Goal: Contribute content: Add original content to the website for others to see

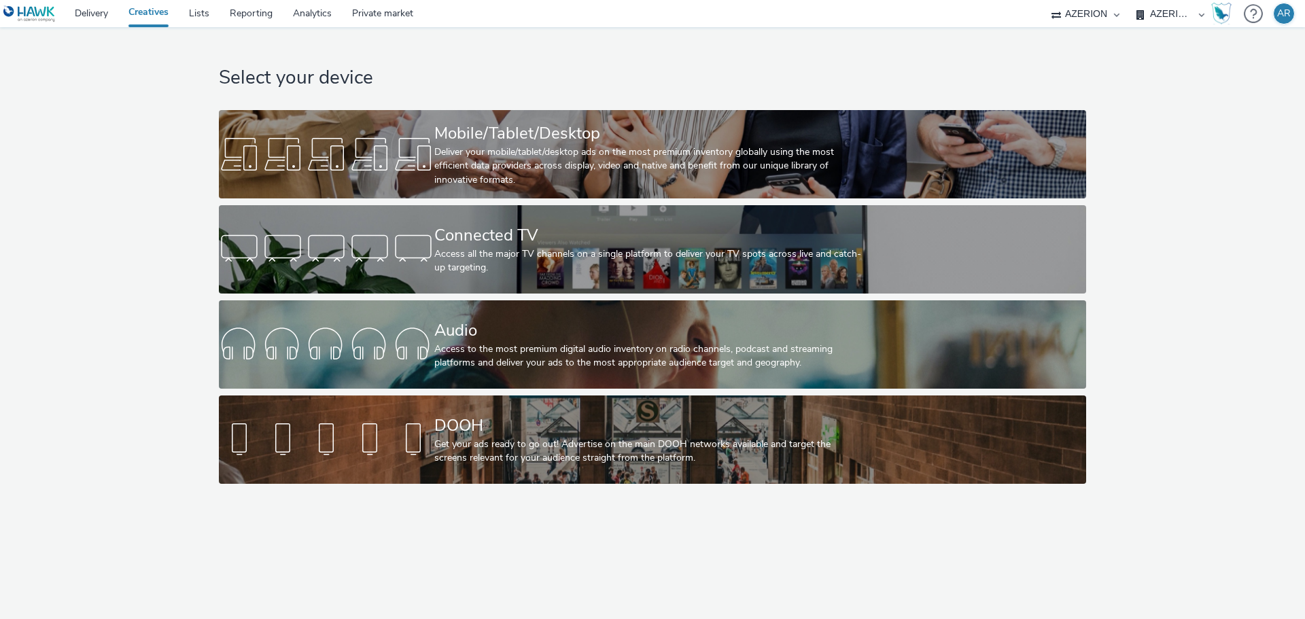
click at [1173, 14] on select "AZERION MEXICO AZERION PERU" at bounding box center [1171, 13] width 82 height 27
click at [84, 13] on link "Delivery" at bounding box center [92, 13] width 54 height 27
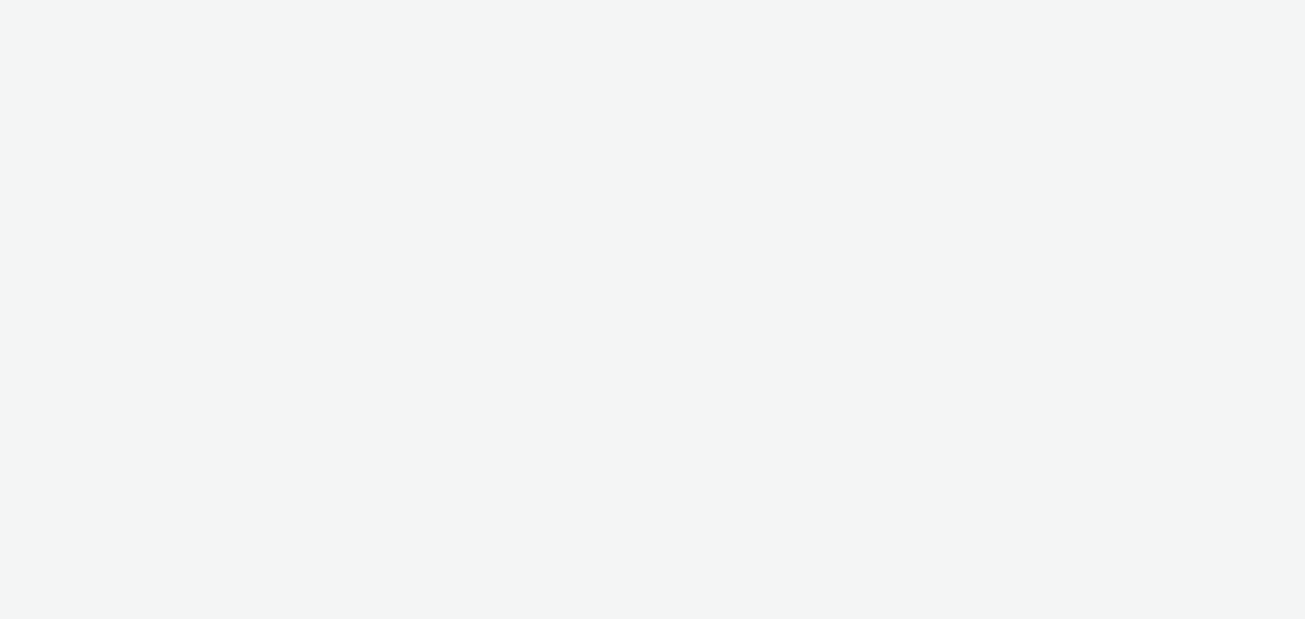
select select "9d84ad37-9de7-410b-b623-d0d9ba80538d"
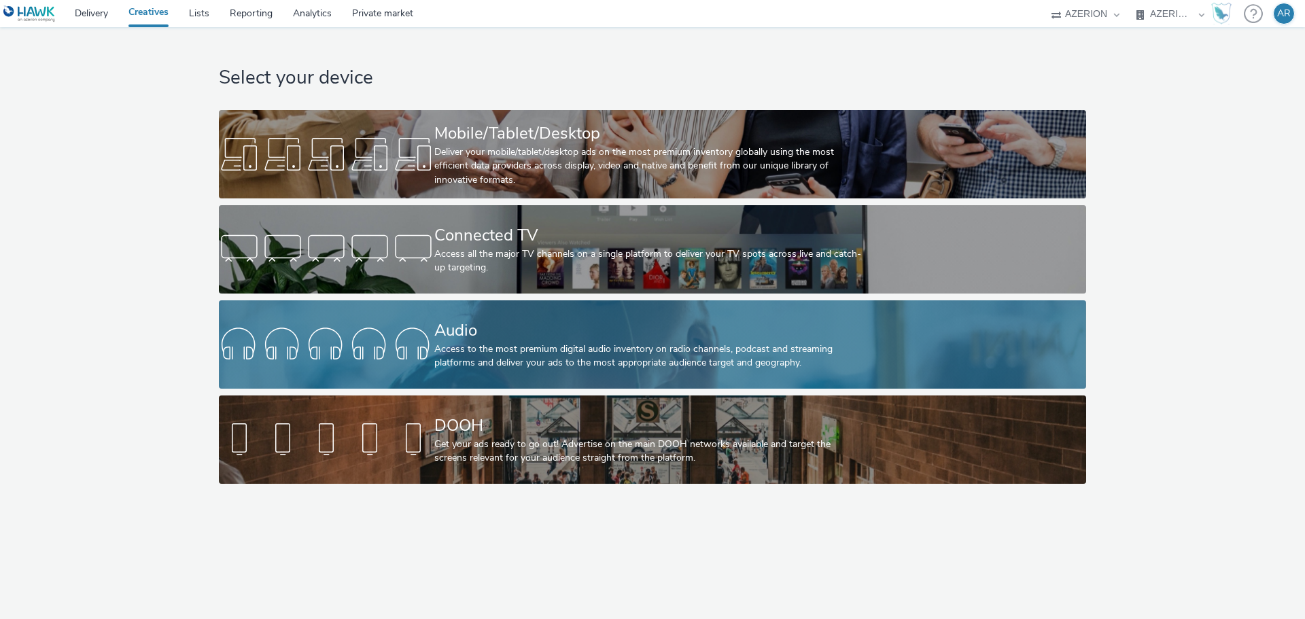
click at [543, 339] on div "Audio" at bounding box center [649, 331] width 431 height 24
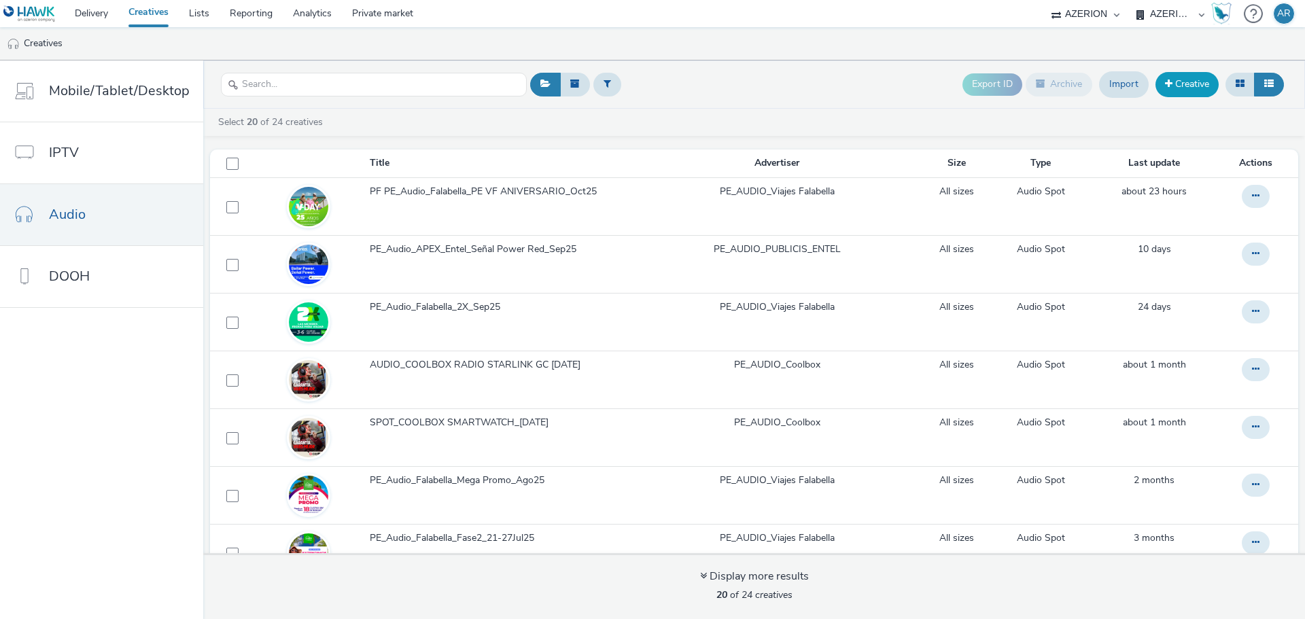
click at [1198, 78] on link "Creative" at bounding box center [1187, 84] width 63 height 24
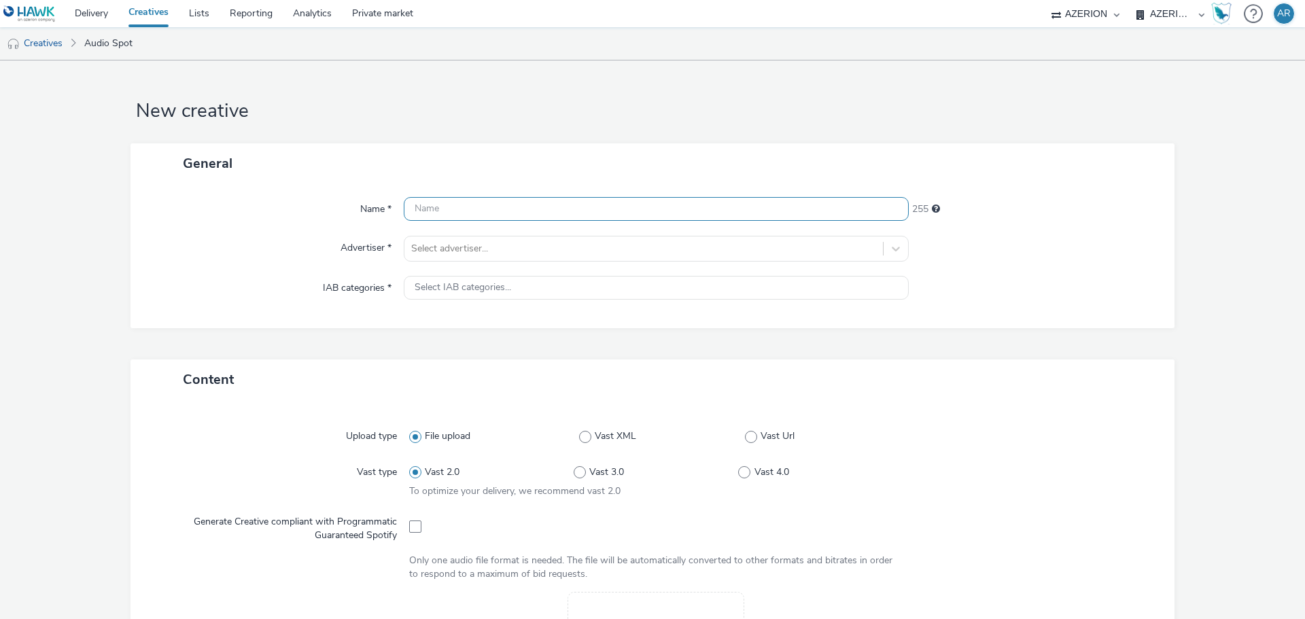
click at [511, 208] on input "text" at bounding box center [656, 209] width 505 height 24
paste input "Backus_Cristal_Oct25"
type input "Backus_Cristal_Oct25"
click at [530, 117] on h1 "New creative" at bounding box center [653, 112] width 1044 height 26
click at [520, 251] on div at bounding box center [643, 249] width 465 height 16
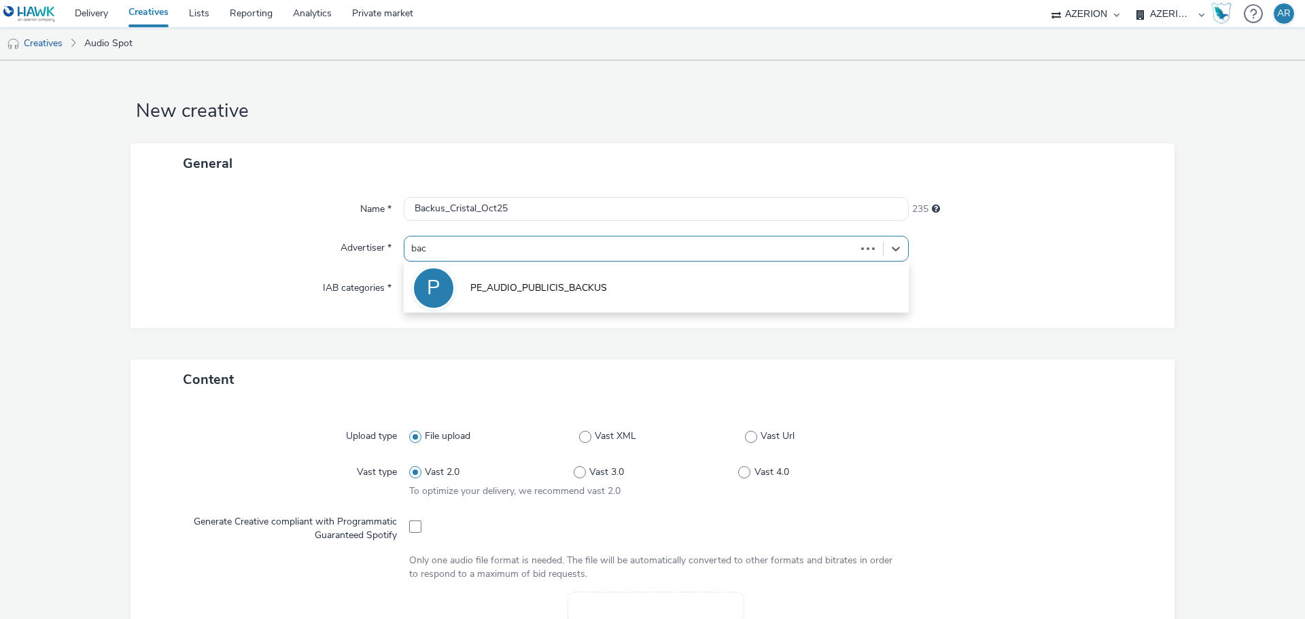
type input "back"
click at [575, 282] on span "PE_AUDIO_PUBLICIS_BACKUS" at bounding box center [538, 288] width 137 height 14
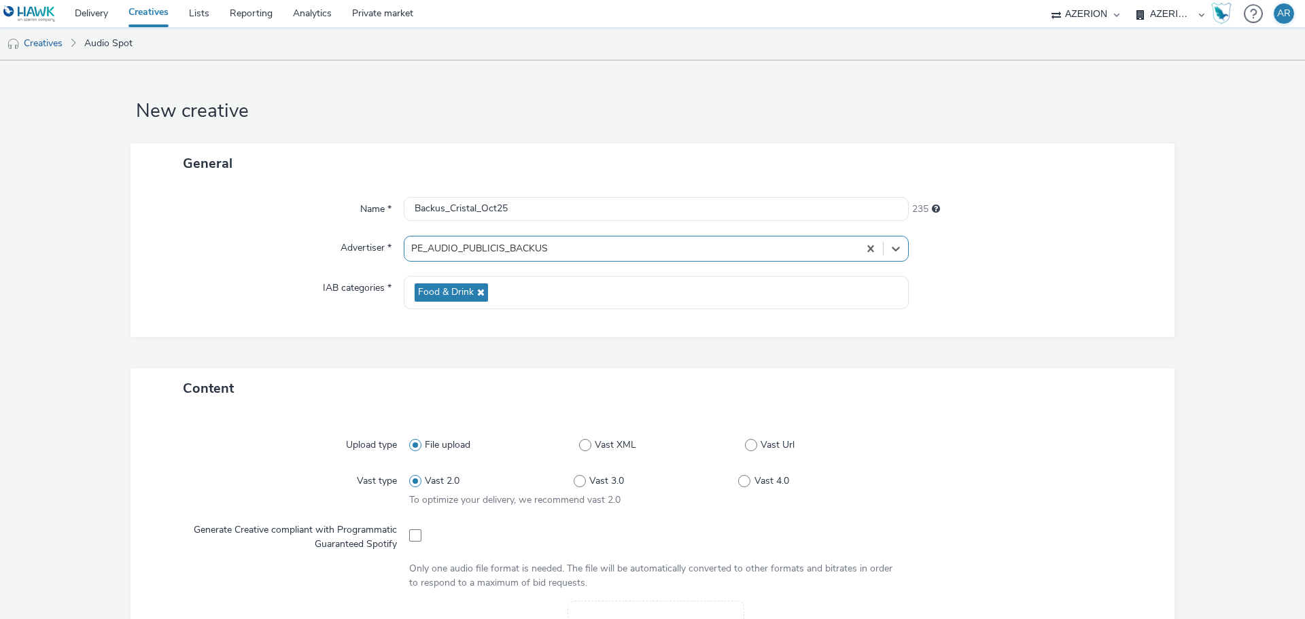
click at [1201, 313] on form "New creative General Name * Backus_Cristal_Oct25 235 Advertiser * option PE_AUD…" at bounding box center [652, 576] width 1305 height 1031
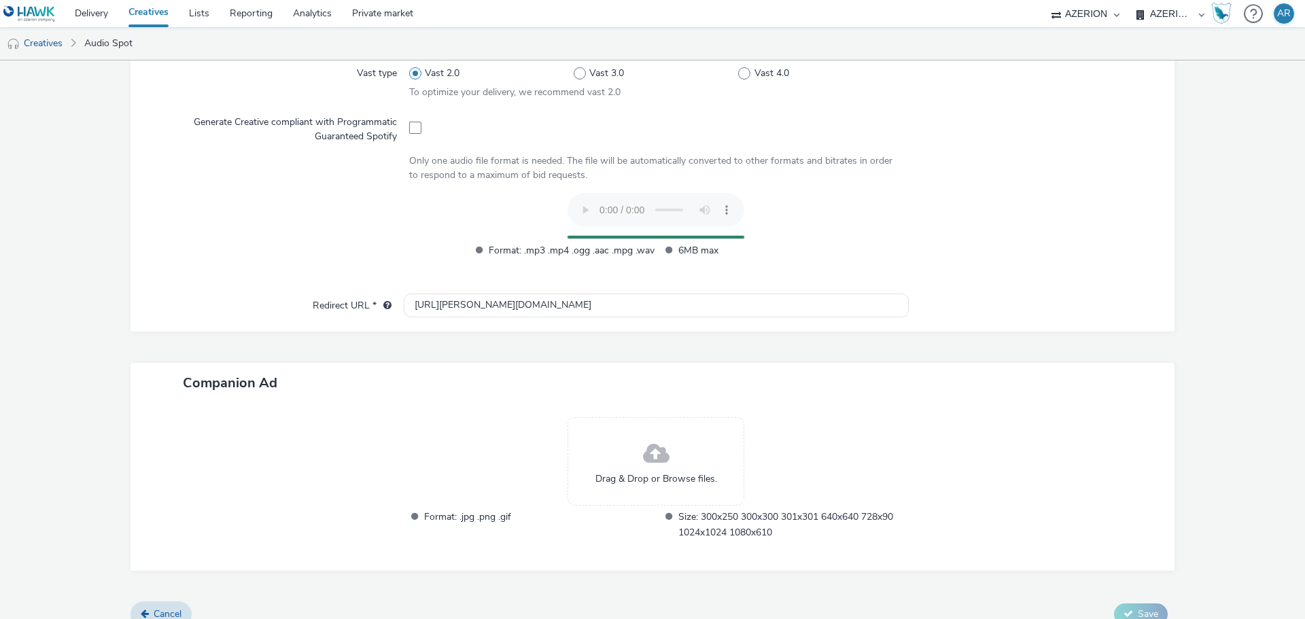
scroll to position [400, 0]
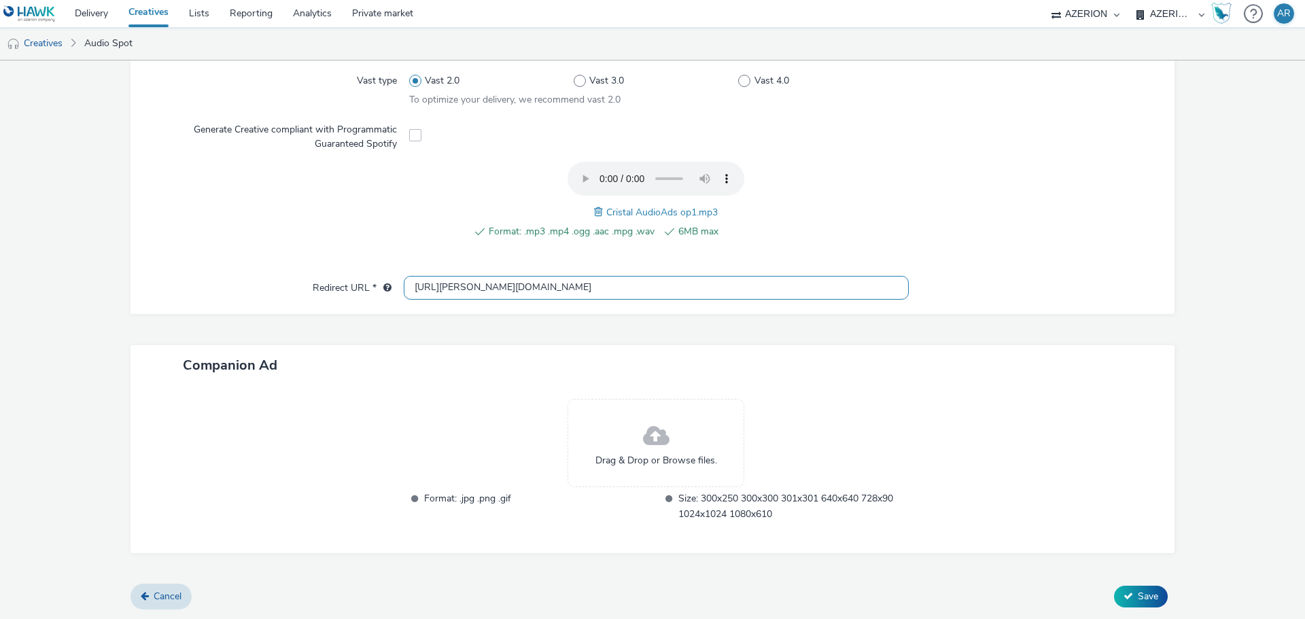
drag, startPoint x: 555, startPoint y: 286, endPoint x: 408, endPoint y: 281, distance: 147.6
click at [408, 281] on input "[URL][PERSON_NAME][DOMAIN_NAME]" at bounding box center [656, 288] width 505 height 24
paste input "s://[DOMAIN_NAME][URL]"
type input "[URL][DOMAIN_NAME]"
click at [1115, 297] on div at bounding box center [1035, 288] width 253 height 24
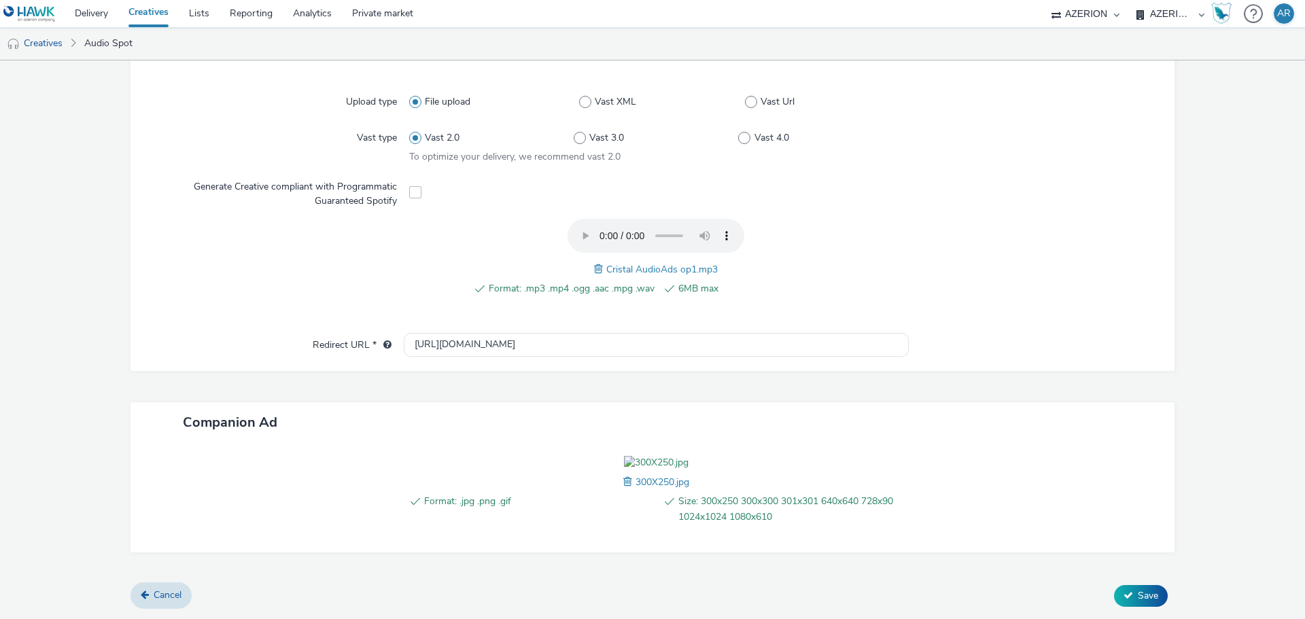
scroll to position [422, 0]
click at [1138, 597] on span "Save" at bounding box center [1148, 595] width 20 height 13
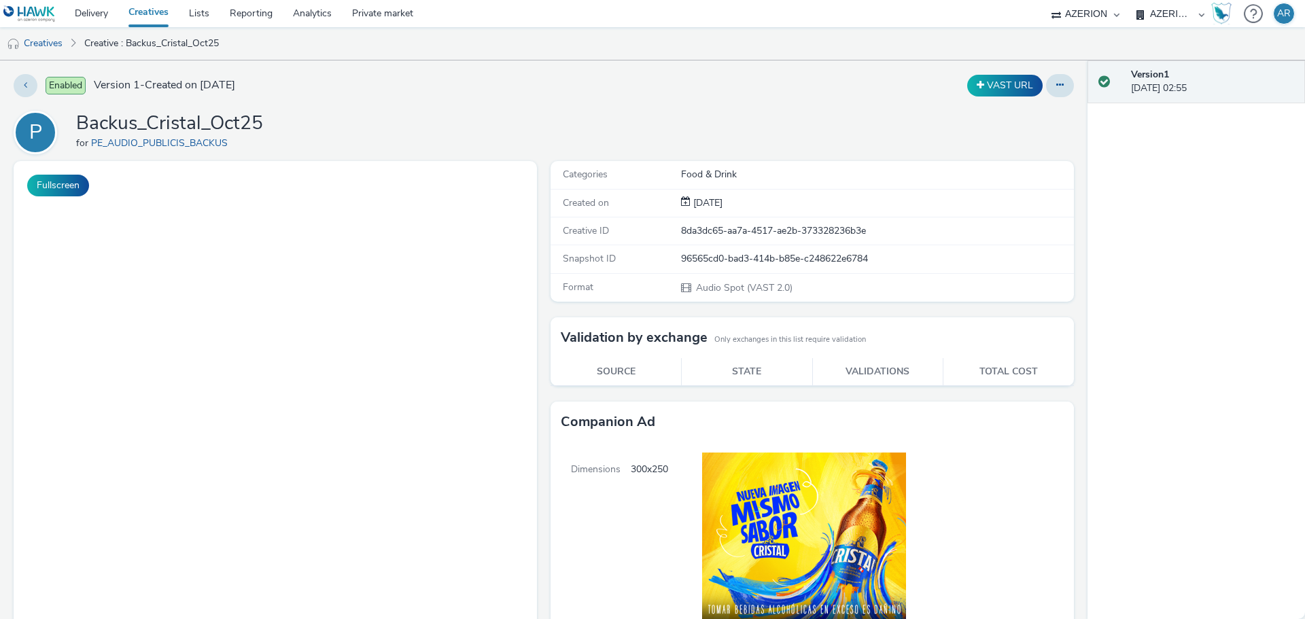
scroll to position [263, 0]
